Goal: Find specific page/section: Find specific page/section

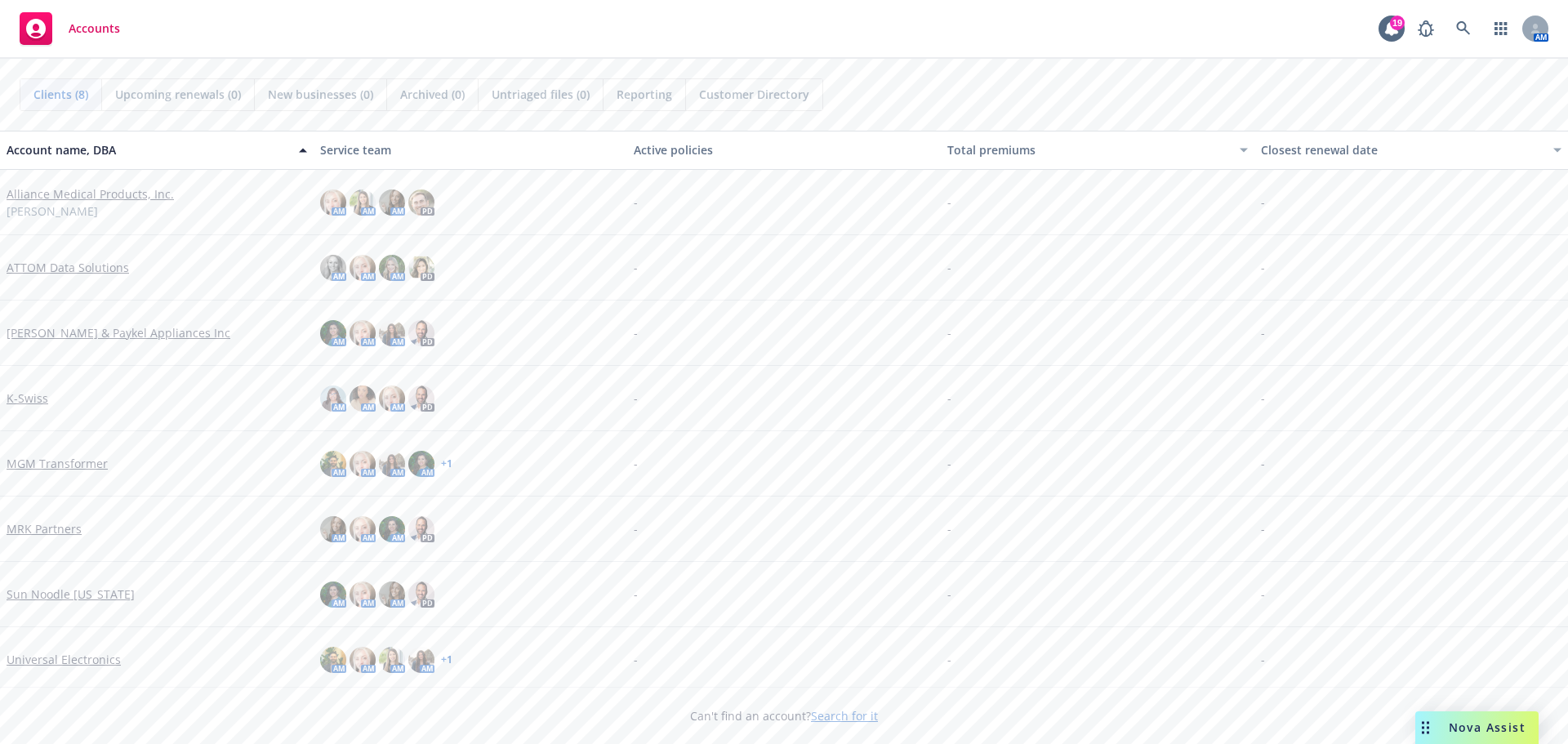
click at [58, 529] on link "MRK Partners" at bounding box center [44, 529] width 75 height 18
